Goal: Task Accomplishment & Management: Use online tool/utility

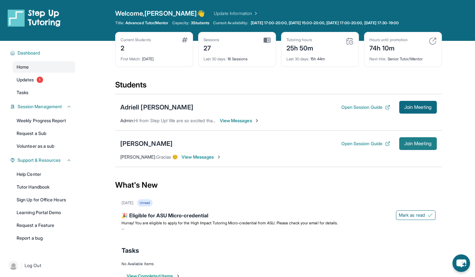
click at [429, 137] on button "Join Meeting" at bounding box center [418, 143] width 38 height 13
